Goal: Information Seeking & Learning: Learn about a topic

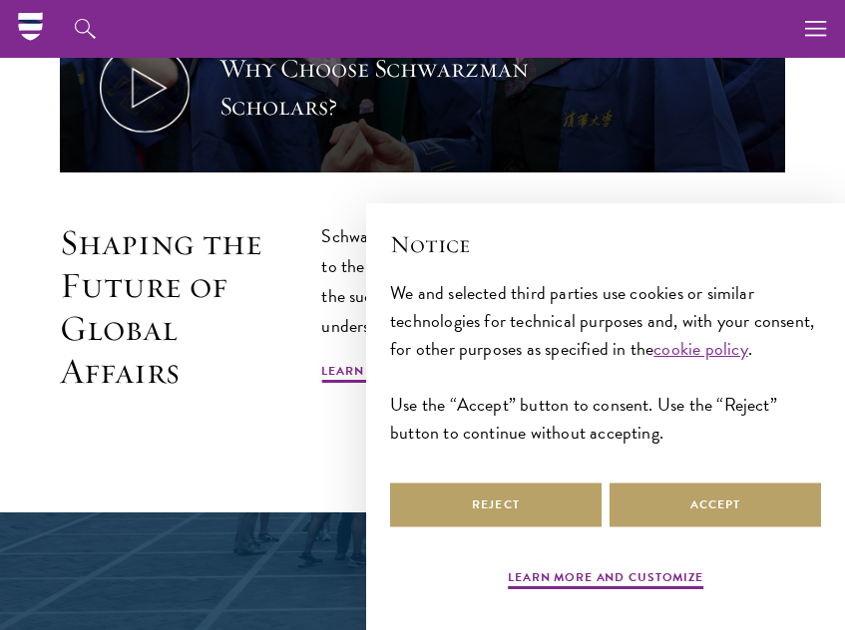
scroll to position [817, 0]
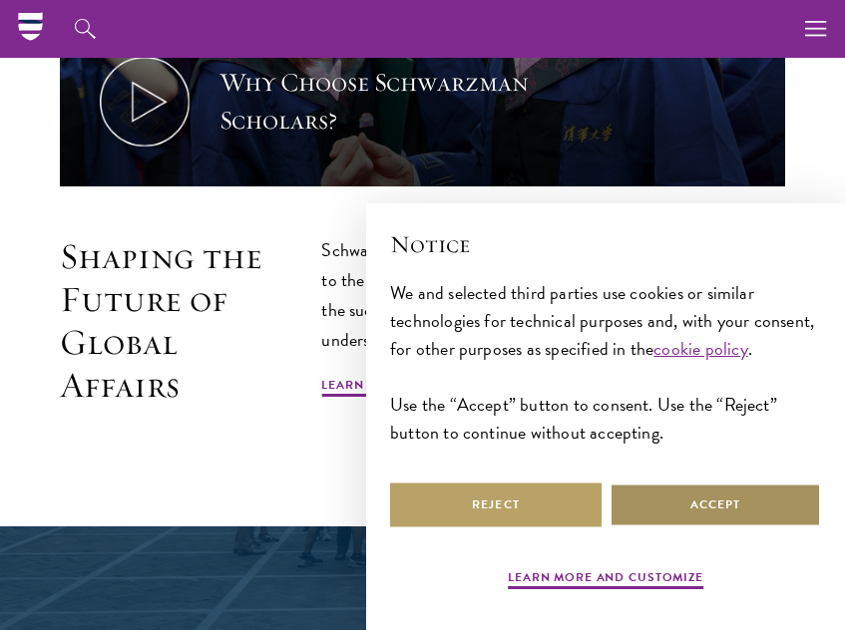
click at [732, 499] on button "Accept" at bounding box center [714, 505] width 211 height 45
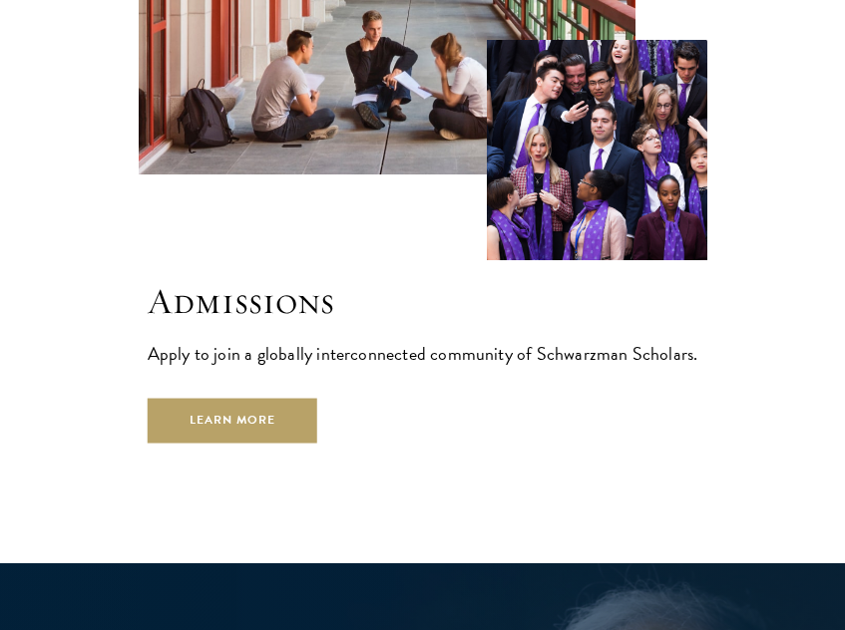
scroll to position [5028, 0]
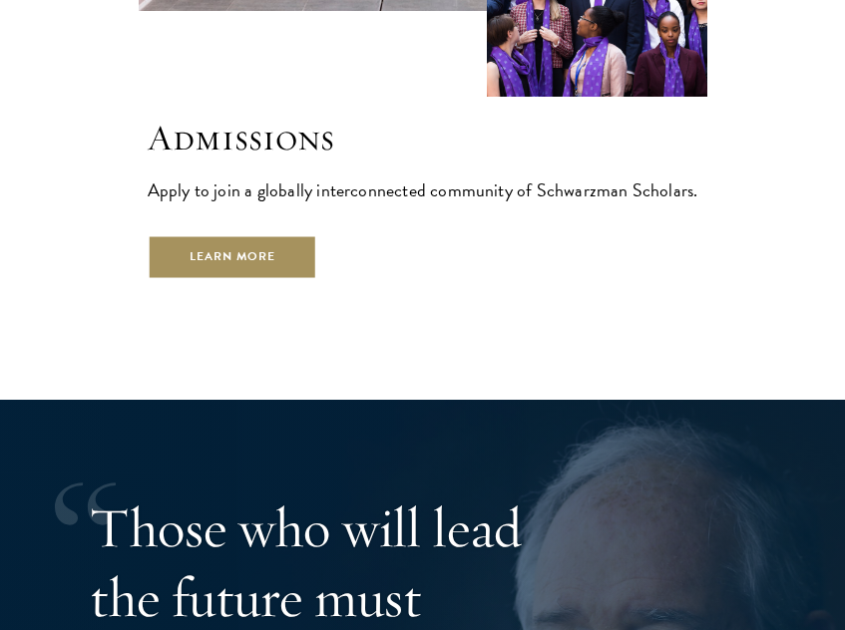
click at [208, 269] on link "Learn More" at bounding box center [233, 257] width 171 height 45
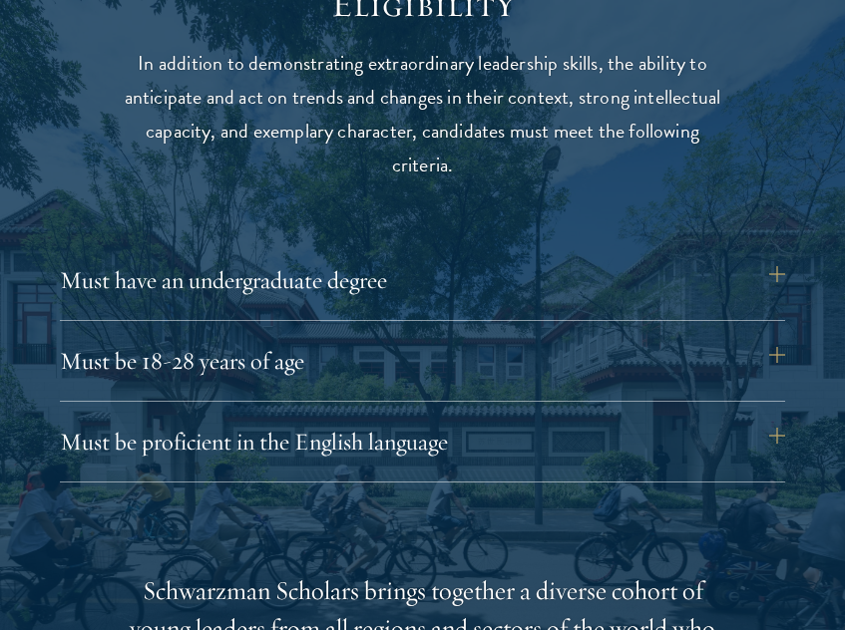
scroll to position [2471, 0]
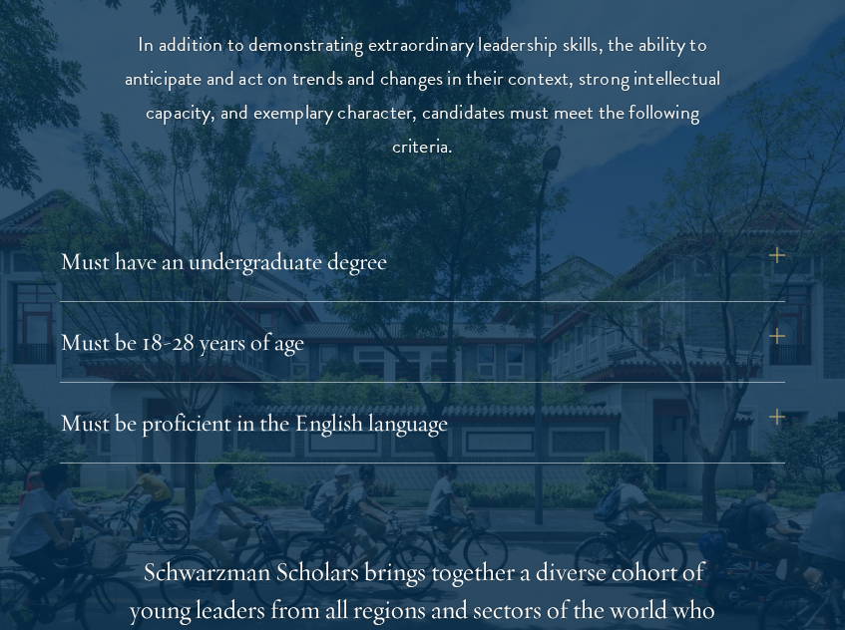
click at [786, 241] on div at bounding box center [422, 592] width 845 height 1497
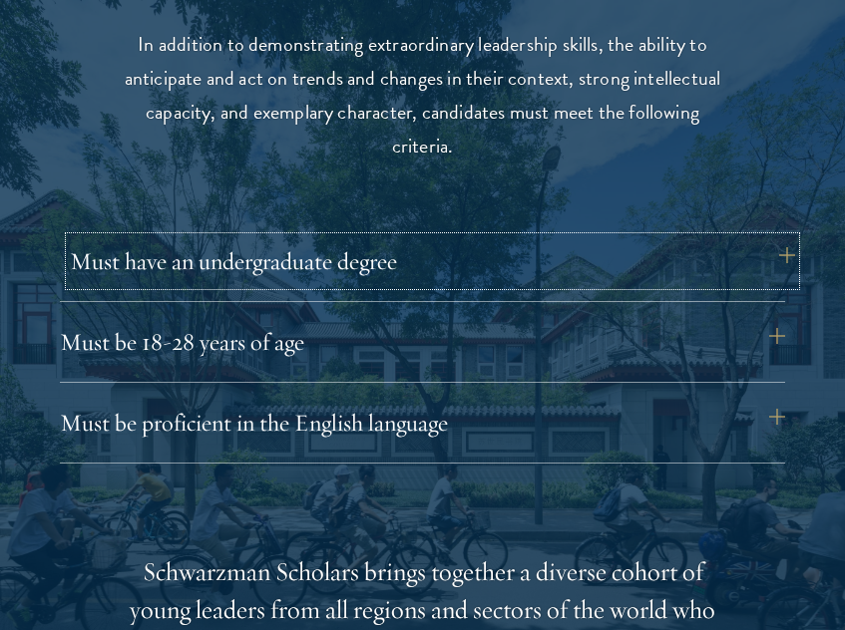
click at [766, 254] on button "Must have an undergraduate degree" at bounding box center [432, 261] width 725 height 48
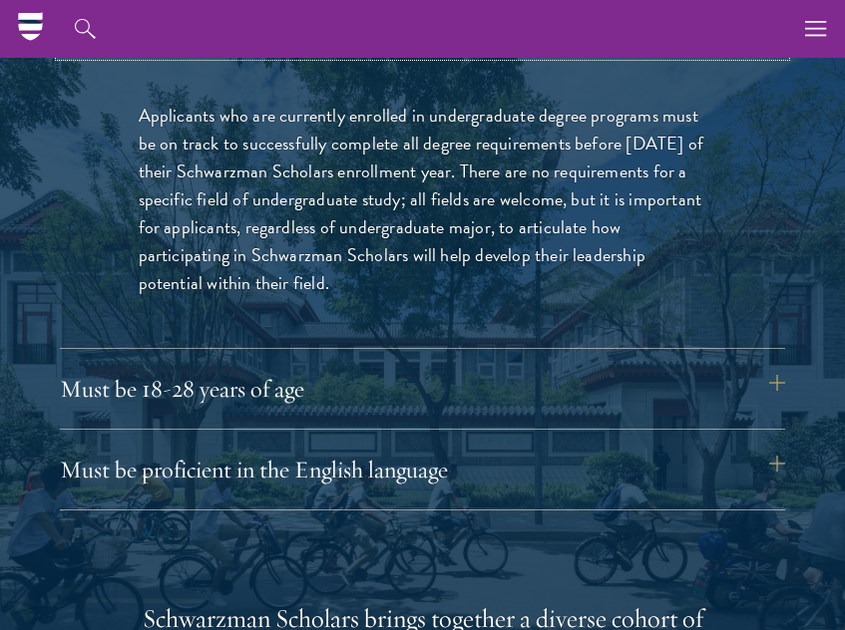
scroll to position [2681, 0]
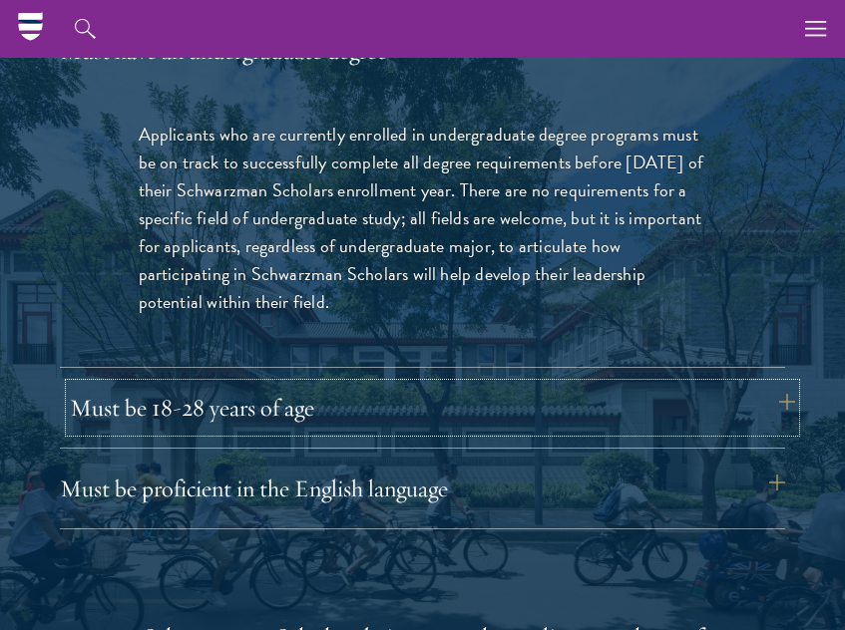
click at [596, 411] on button "Must be 18-28 years of age" at bounding box center [432, 408] width 725 height 48
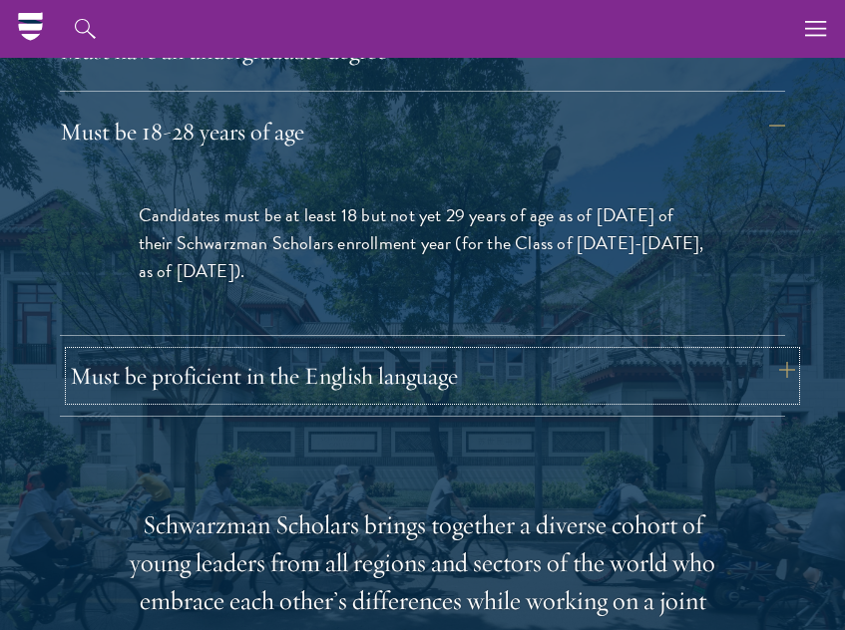
click at [606, 397] on button "Must be proficient in the English language" at bounding box center [432, 376] width 725 height 48
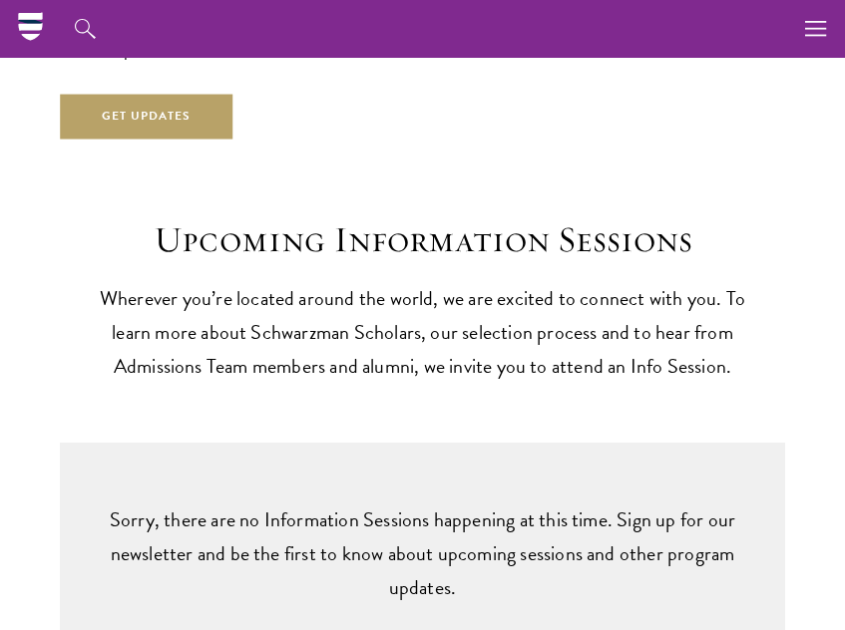
scroll to position [2936, 0]
